Goal: Task Accomplishment & Management: Manage account settings

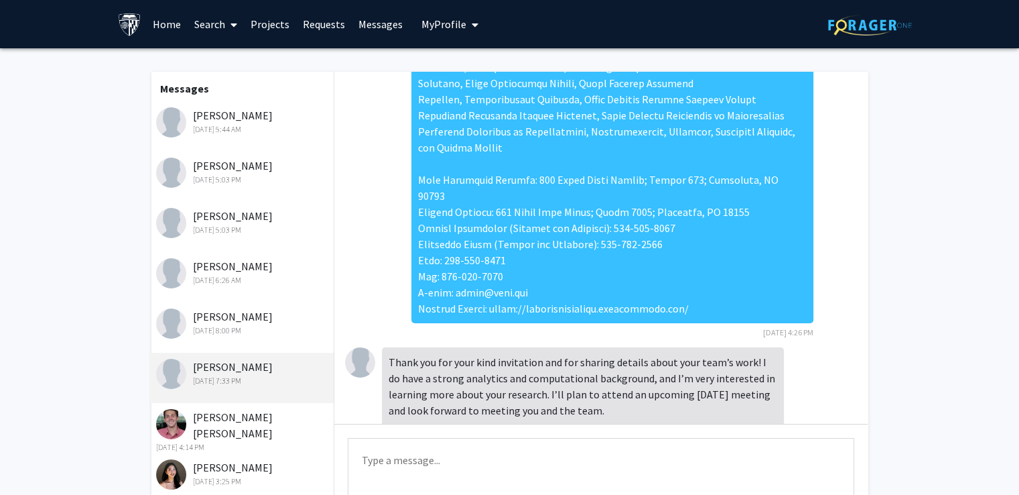
scroll to position [356, 0]
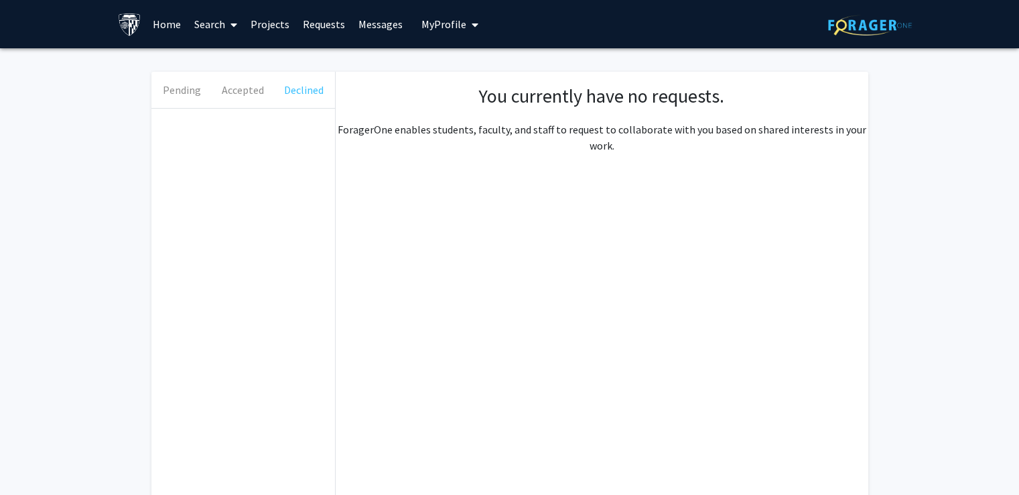
click at [319, 88] on button "Declined" at bounding box center [303, 90] width 61 height 36
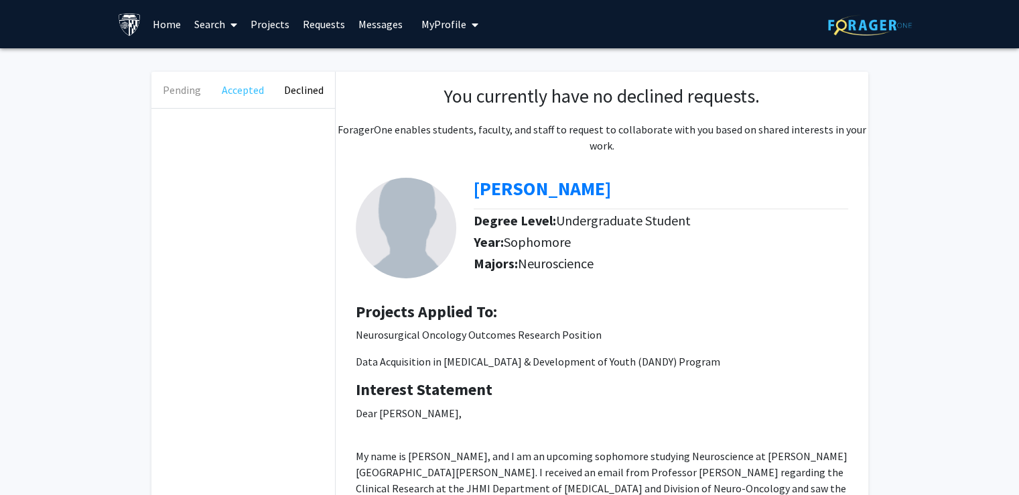
click at [250, 97] on button "Accepted" at bounding box center [242, 90] width 61 height 36
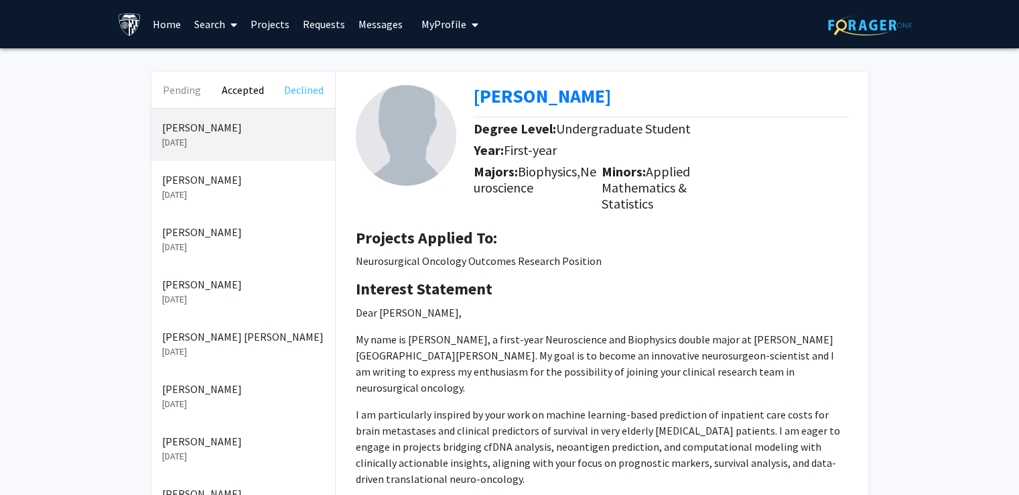
click at [286, 88] on button "Declined" at bounding box center [303, 90] width 61 height 36
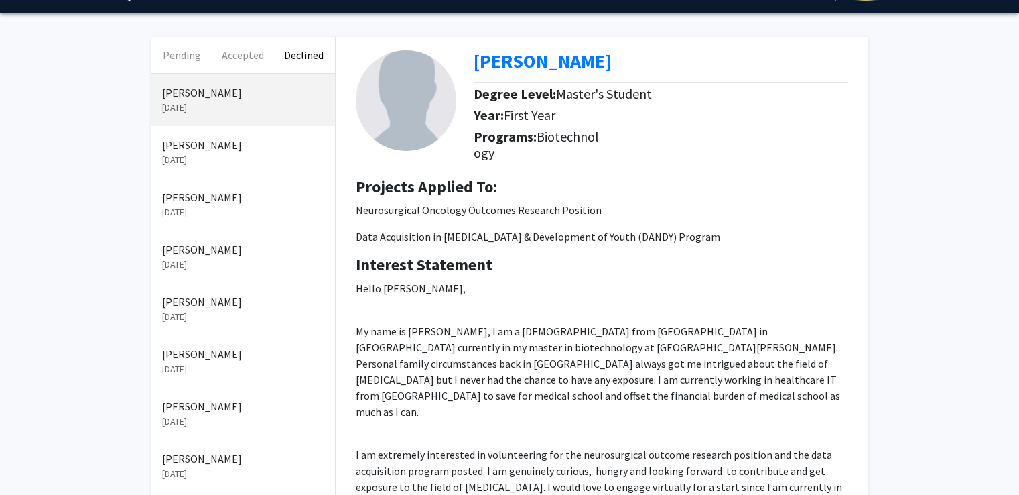
scroll to position [67, 0]
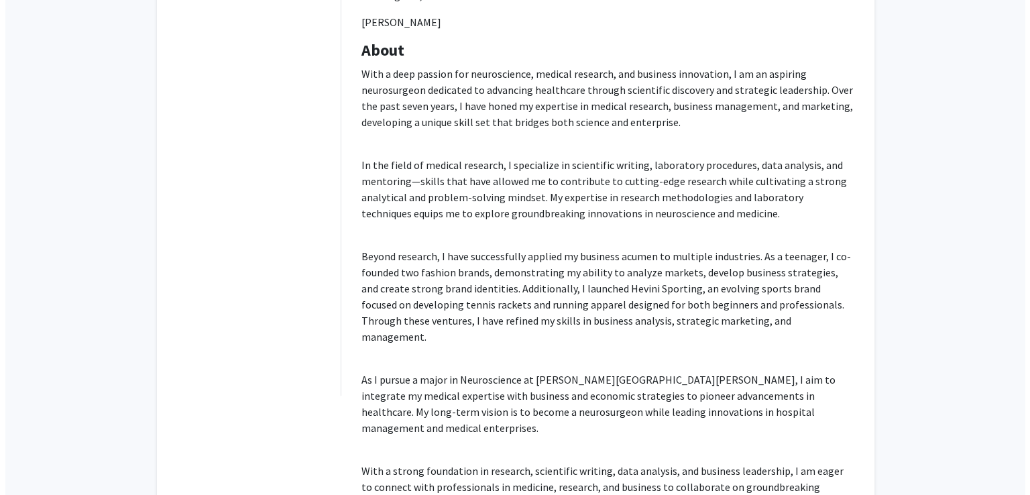
scroll to position [847, 0]
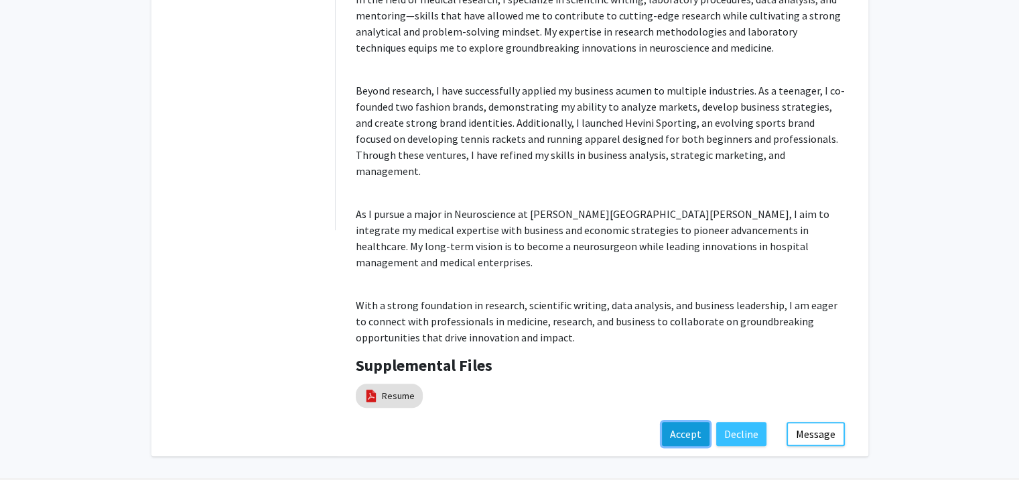
click at [685, 422] on button "Accept" at bounding box center [686, 434] width 48 height 24
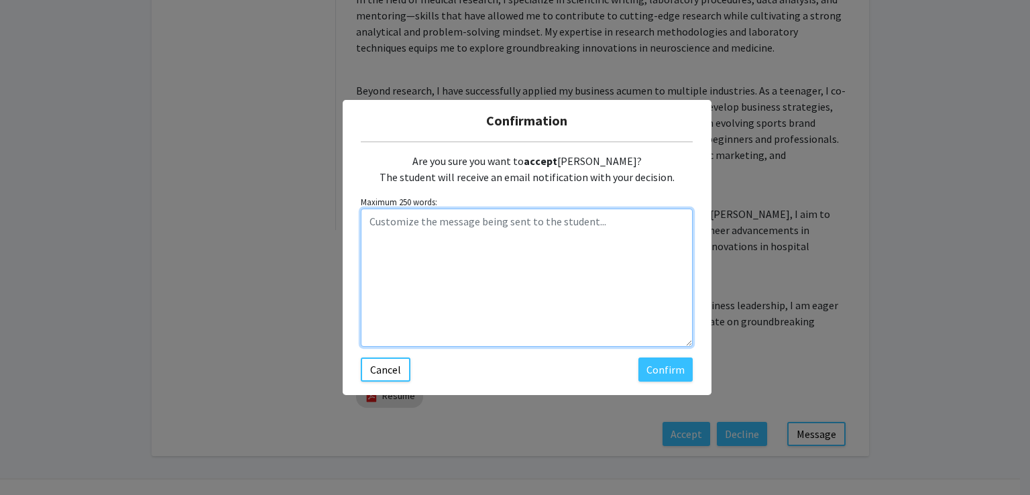
click at [585, 304] on textarea "Customize the message being sent to the student..." at bounding box center [527, 277] width 332 height 138
click at [458, 253] on textarea "Thank you, [PERSON_NAME]. I am sorry to hear about your uncle. See you on 9/3! …" at bounding box center [527, 277] width 332 height 138
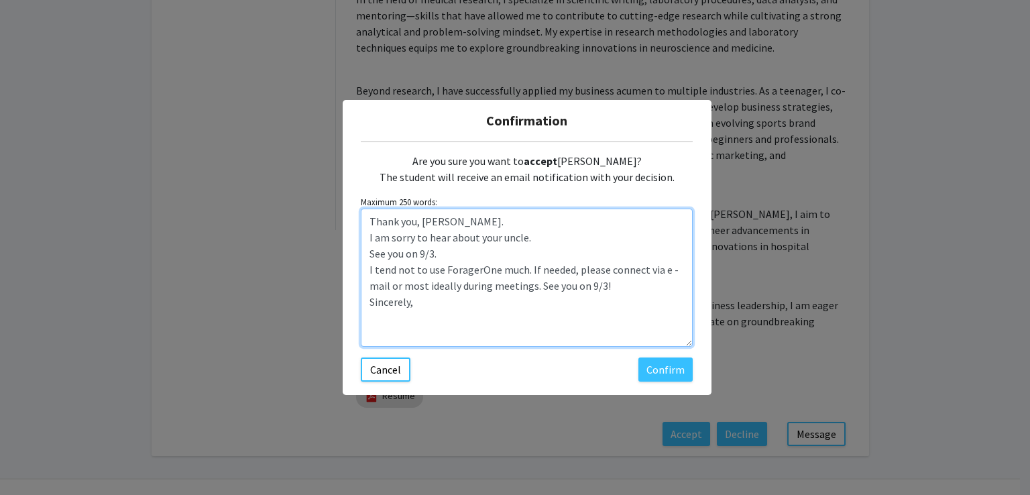
drag, startPoint x: 459, startPoint y: 248, endPoint x: 348, endPoint y: 250, distance: 111.3
click at [348, 250] on div "Confirmation Are you sure you want to accept [PERSON_NAME]? The student will re…" at bounding box center [527, 247] width 369 height 295
click at [456, 223] on textarea "Thank you, [PERSON_NAME]. I am sorry to hear about your uncle. I tend not to us…" at bounding box center [527, 277] width 332 height 138
click at [362, 235] on textarea "Thank you, [PERSON_NAME]. I am sorry to hear about your uncle. I tend not to us…" at bounding box center [527, 277] width 332 height 138
click at [613, 269] on textarea "Thank you, [PERSON_NAME], and I am sorry to hear about your uncle. I tend not t…" at bounding box center [527, 277] width 332 height 138
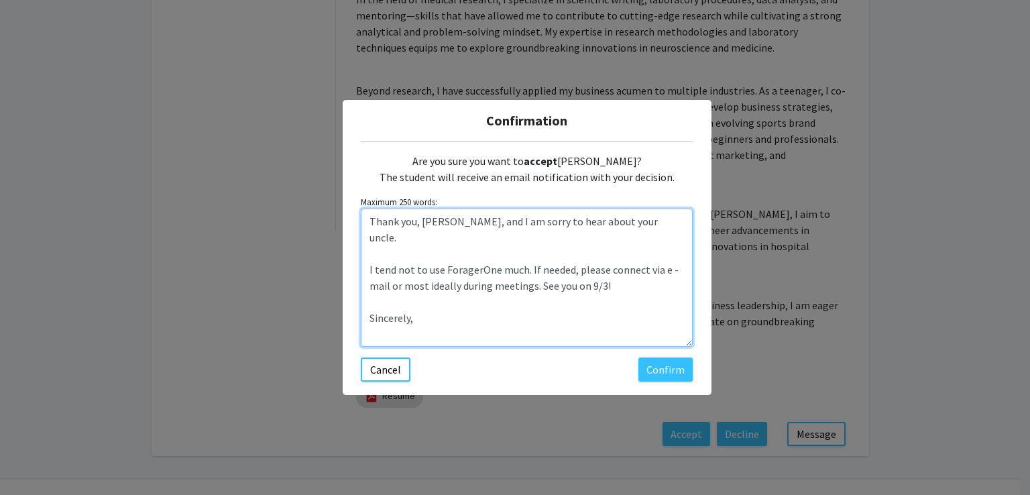
click at [564, 251] on textarea "Thank you, [PERSON_NAME], and I am sorry to hear about your uncle. I tend not t…" at bounding box center [527, 277] width 332 height 138
click at [428, 324] on textarea "Thank you, [PERSON_NAME], and I am sorry to hear about your uncle. I tend not t…" at bounding box center [527, 277] width 332 height 138
click at [424, 335] on textarea "Thank you, [PERSON_NAME], and I am sorry to hear about your uncle. I tend not t…" at bounding box center [527, 277] width 332 height 138
paste textarea "----- [PERSON_NAME] "[PERSON_NAME], MD, MPH Director, [MEDICAL_DATA][GEOGRAPHIC…"
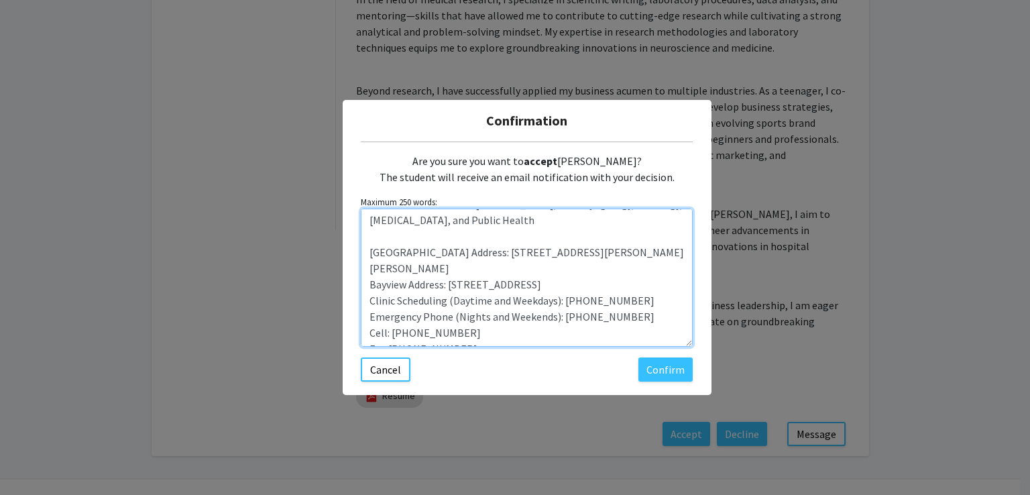
scroll to position [338, 0]
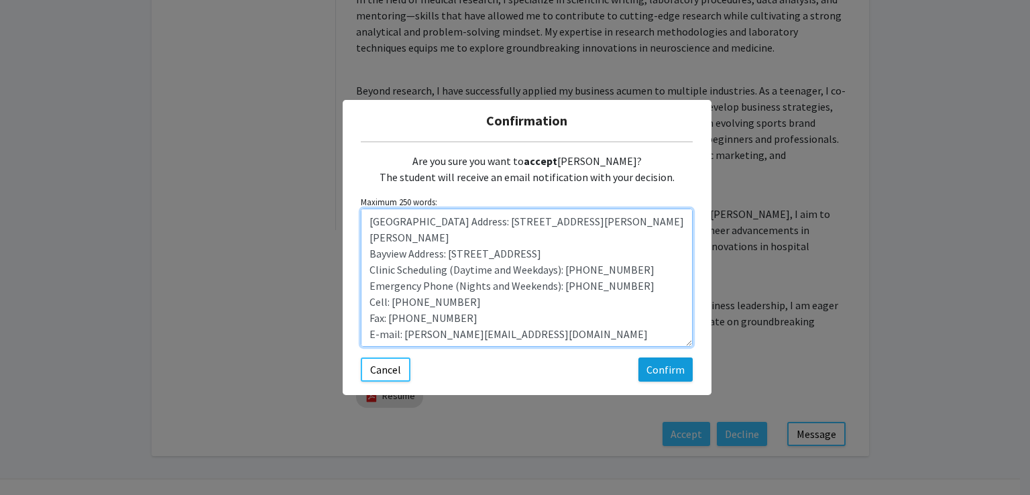
type textarea "Thank you, [PERSON_NAME], and I am sorry to hear about your uncle. I tend not t…"
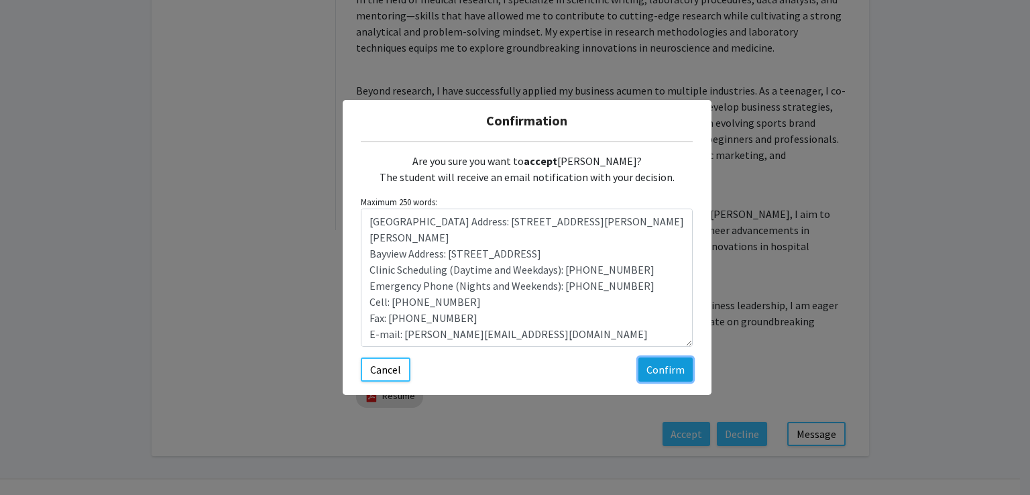
click at [667, 371] on button "Confirm" at bounding box center [665, 369] width 54 height 24
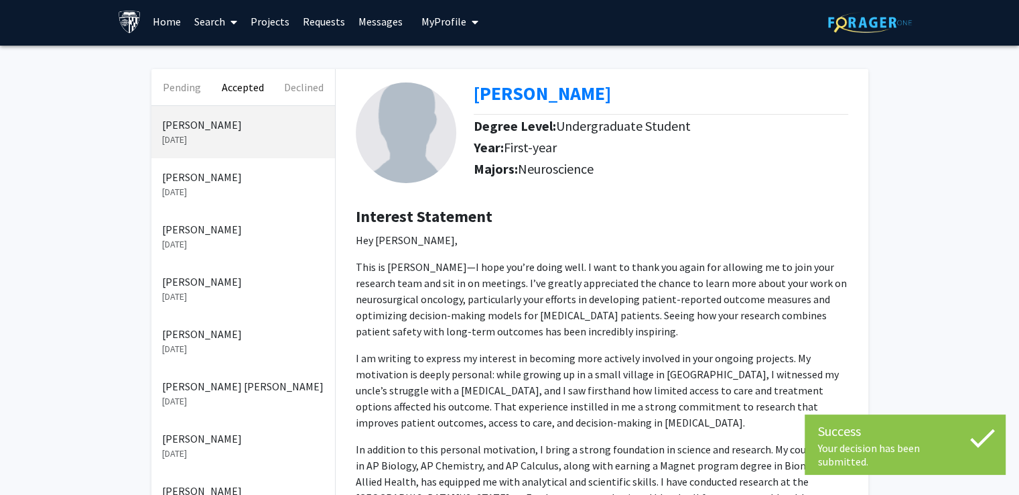
scroll to position [0, 0]
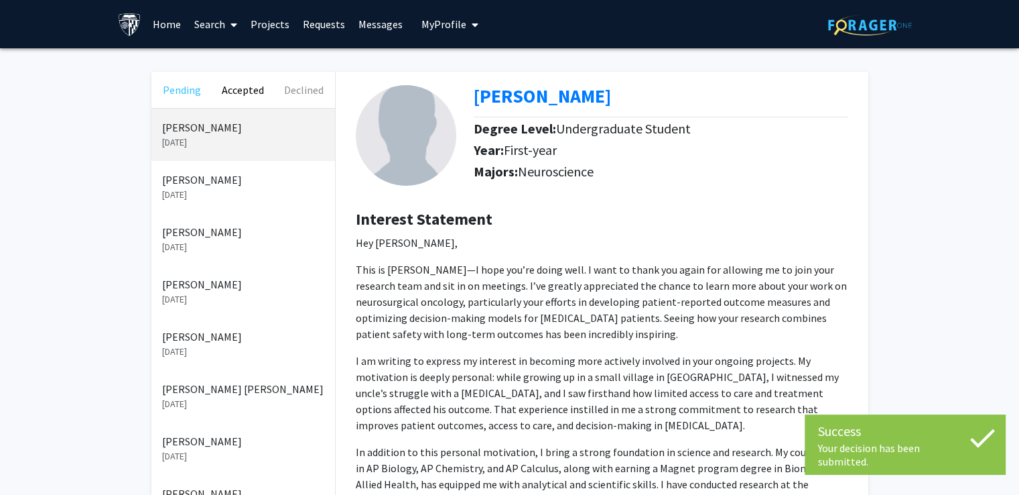
click at [176, 92] on button "Pending" at bounding box center [181, 90] width 61 height 36
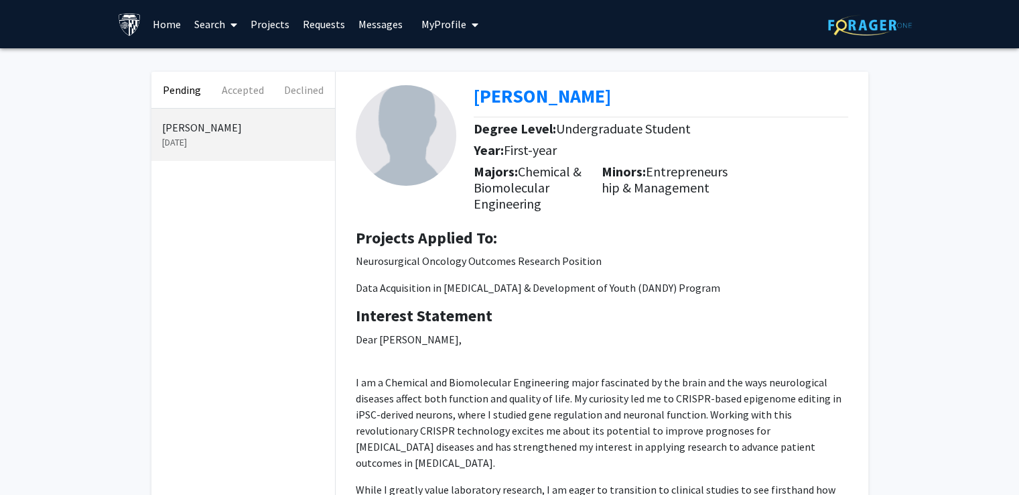
click at [619, 273] on div "Projects Applied To: Neurosurgical Oncology Outcomes Research Position Data Acq…" at bounding box center [602, 268] width 513 height 78
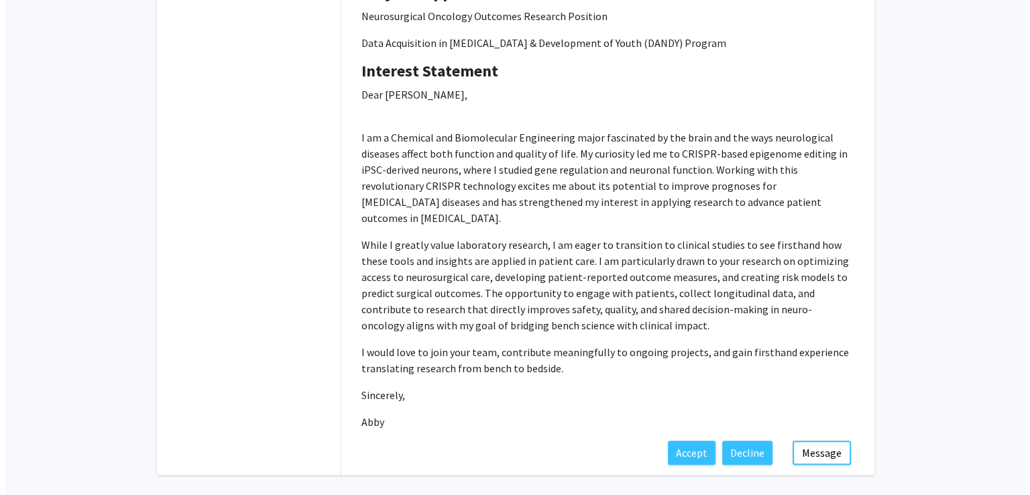
scroll to position [268, 0]
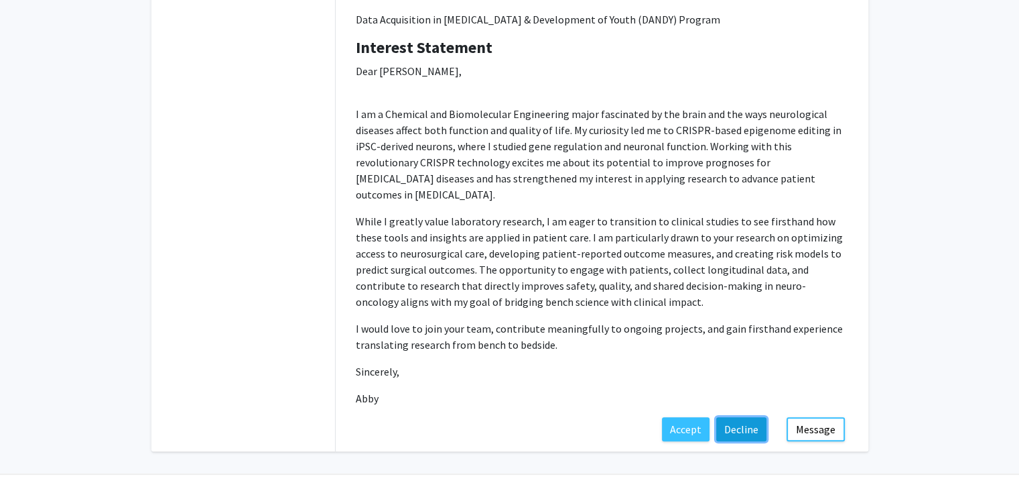
click at [736, 420] on button "Decline" at bounding box center [742, 429] width 50 height 24
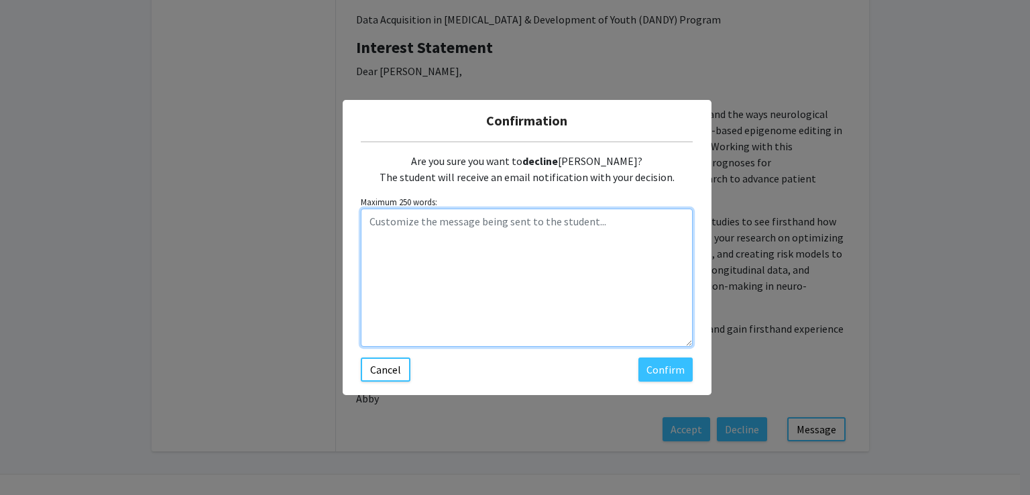
click at [582, 279] on textarea "Customize the message being sent to the student..." at bounding box center [527, 277] width 332 height 138
paste textarea "Thank you for your message. I don’t have an opening for you, but I wish you the…"
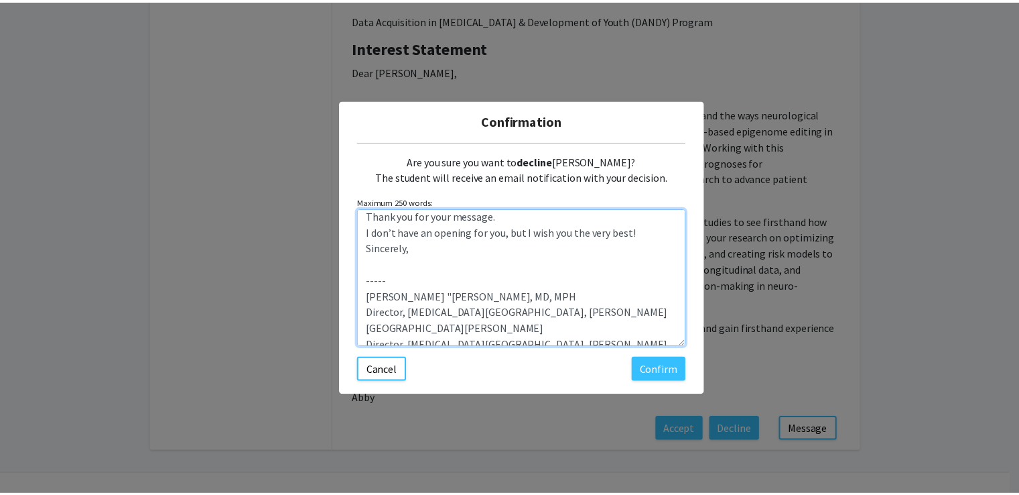
scroll to position [0, 0]
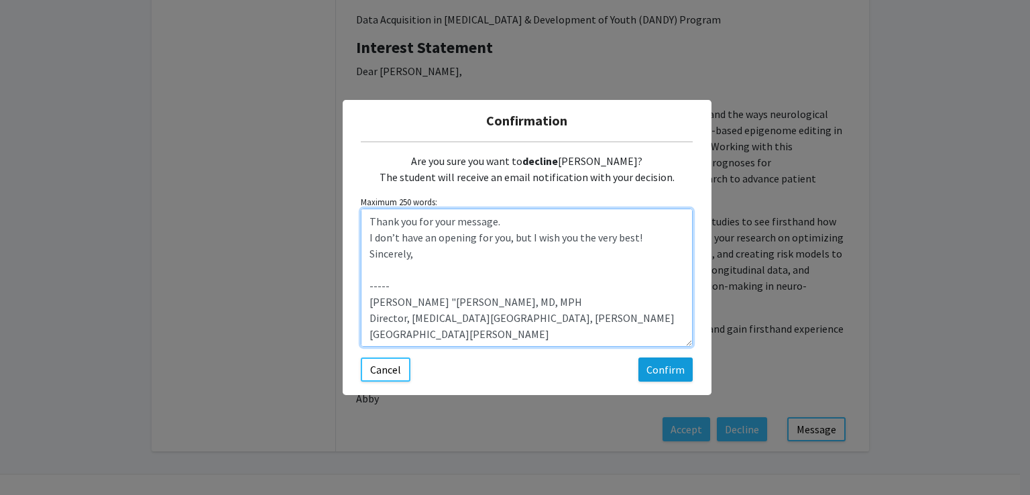
type textarea "Thank you for your message. I don’t have an opening for you, but I wish you the…"
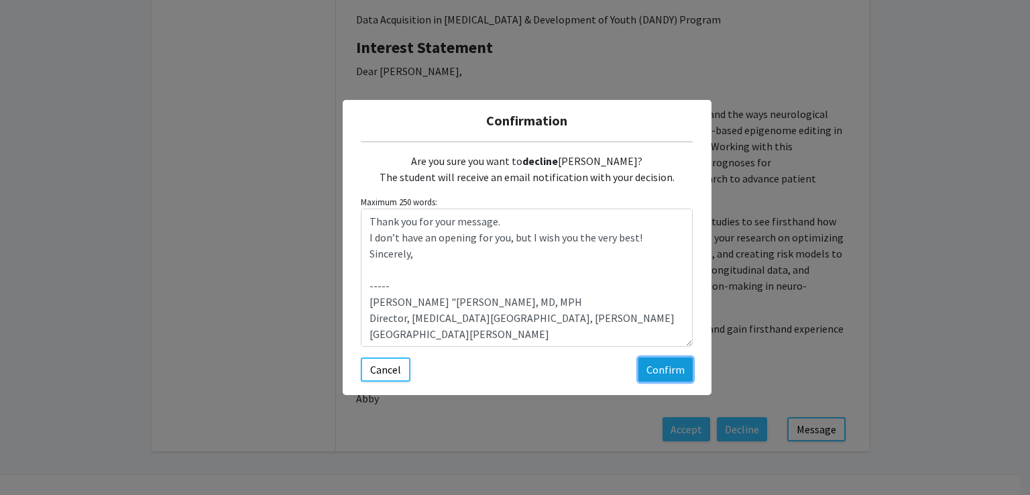
click at [661, 373] on button "Confirm" at bounding box center [665, 369] width 54 height 24
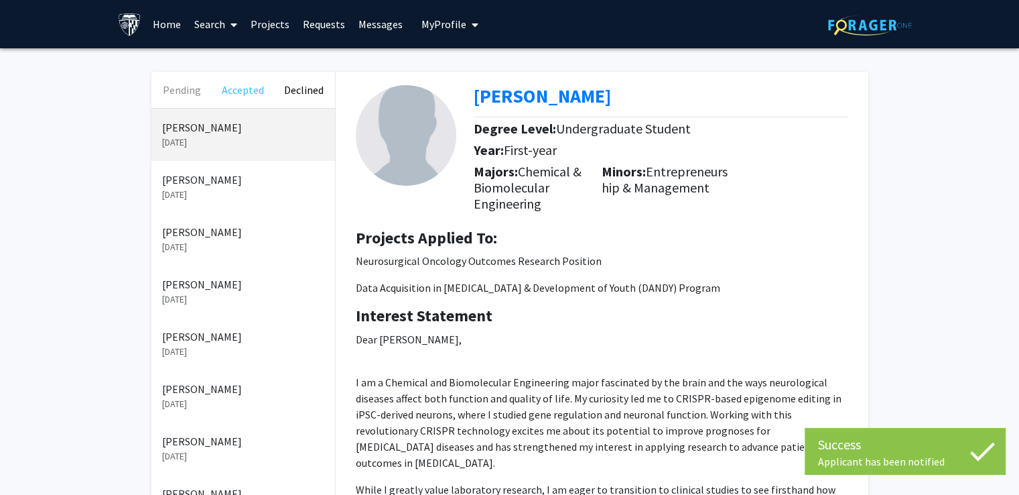
click at [222, 95] on button "Accepted" at bounding box center [242, 90] width 61 height 36
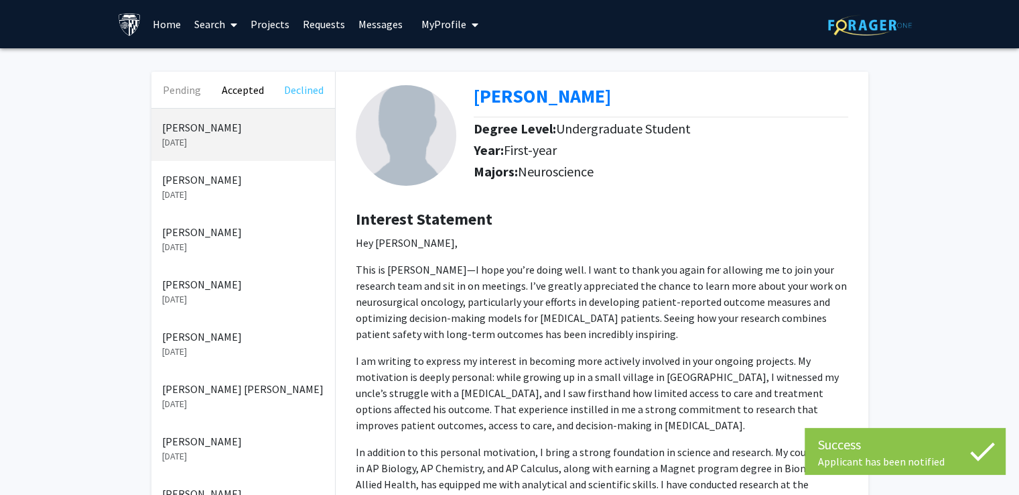
click at [306, 89] on button "Declined" at bounding box center [303, 90] width 61 height 36
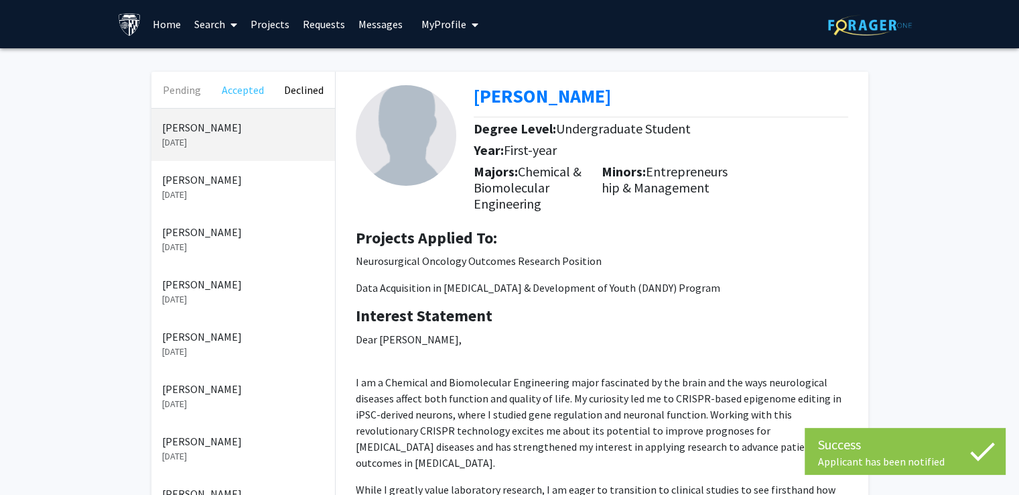
click at [256, 86] on button "Accepted" at bounding box center [242, 90] width 61 height 36
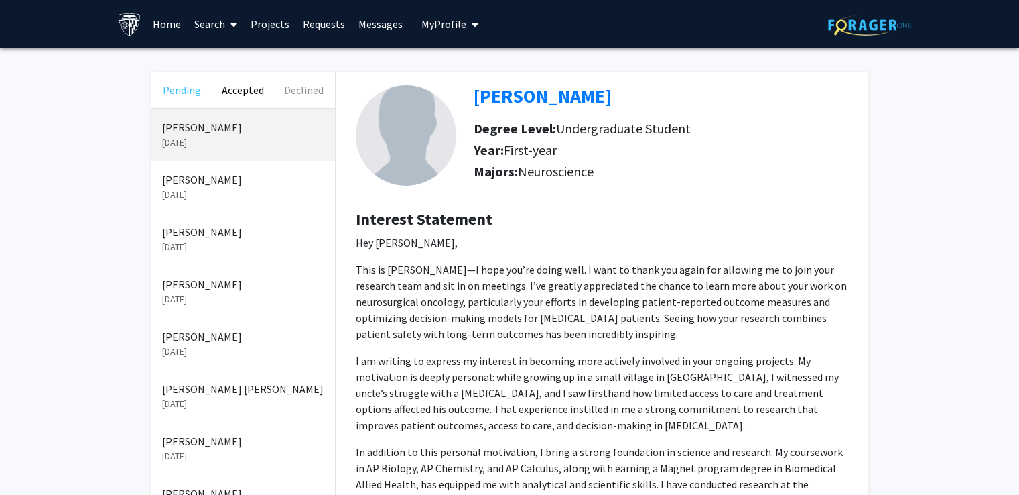
click at [182, 92] on button "Pending" at bounding box center [181, 90] width 61 height 36
